Goal: Find specific page/section: Find specific page/section

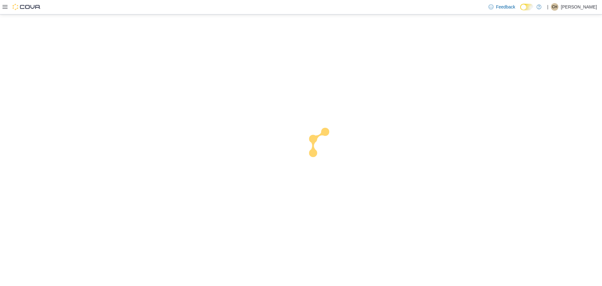
click at [7, 8] on icon at bounding box center [5, 7] width 5 height 4
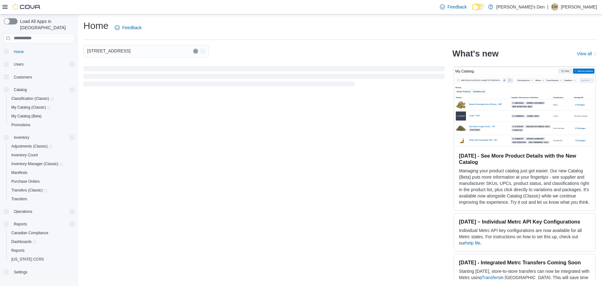
click at [196, 52] on button "Clear input" at bounding box center [195, 51] width 5 height 5
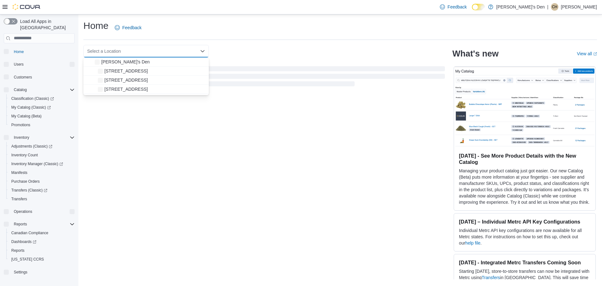
click at [271, 18] on div "Home Feedback Select a Location Combo box. Selected. Combo box input. Select a …" at bounding box center [340, 149] width 524 height 270
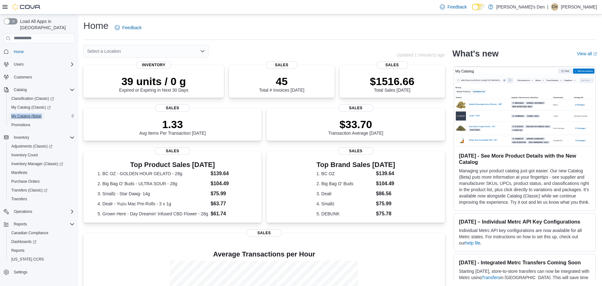
click at [219, 31] on div "Load All Apps in New Hub Home Users Customers Catalog Classification (Classic) …" at bounding box center [301, 190] width 602 height 353
